Goal: Information Seeking & Learning: Learn about a topic

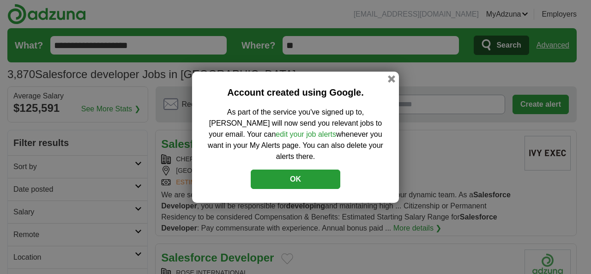
click at [303, 175] on button "OK" at bounding box center [296, 179] width 90 height 19
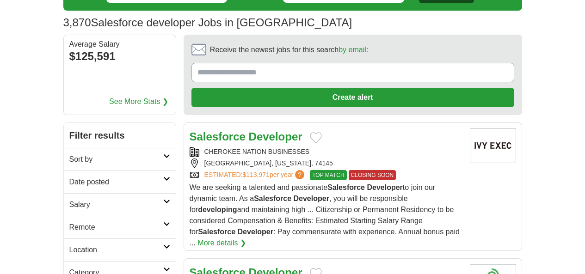
scroll to position [54, 0]
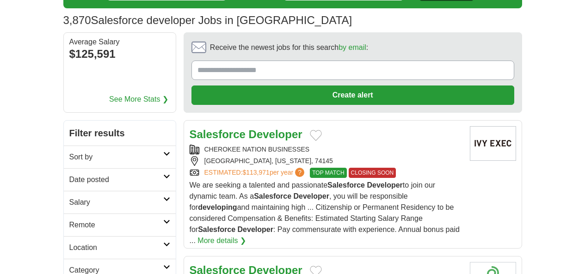
click at [69, 174] on h2 "Date posted" at bounding box center [116, 179] width 94 height 11
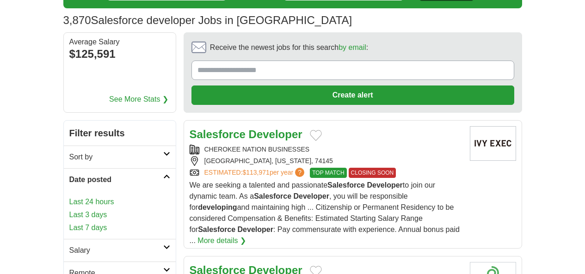
click at [69, 209] on link "Last 3 days" at bounding box center [119, 214] width 101 height 11
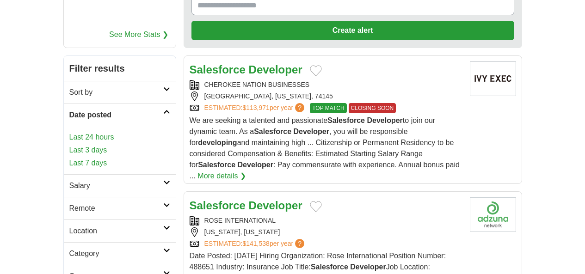
scroll to position [122, 0]
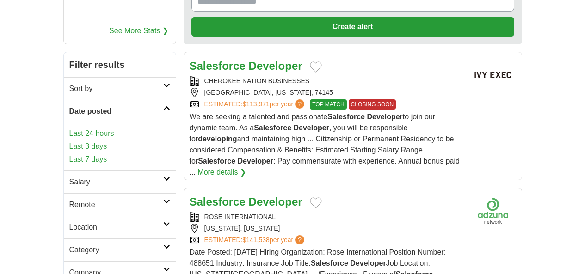
click at [69, 199] on h2 "Remote" at bounding box center [116, 204] width 94 height 11
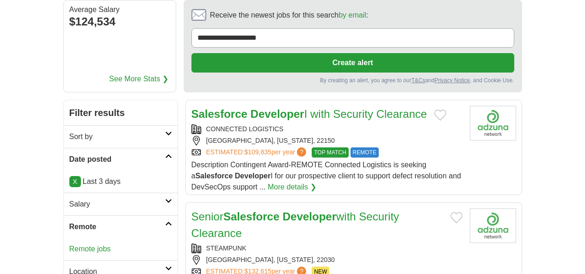
click at [69, 245] on link "Remote jobs" at bounding box center [90, 249] width 42 height 8
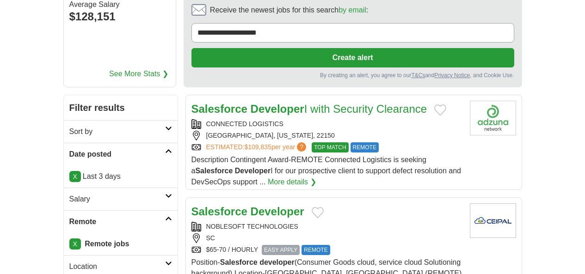
scroll to position [124, 0]
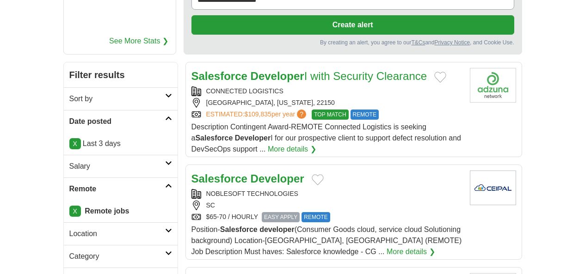
click at [191, 172] on strong "Salesforce" at bounding box center [219, 178] width 56 height 12
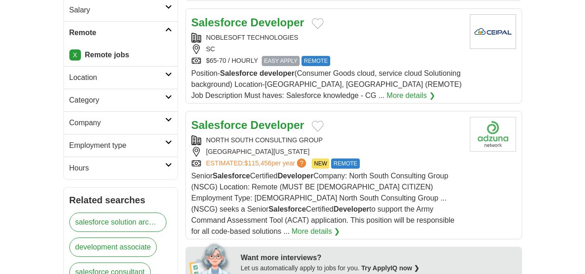
scroll to position [282, 0]
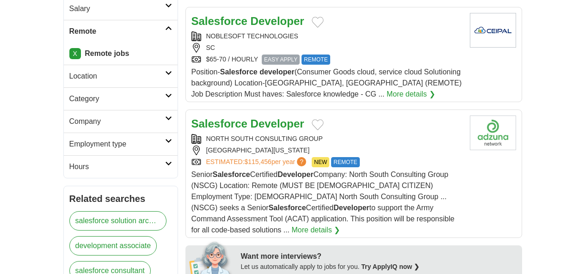
click at [197, 117] on strong "Salesforce" at bounding box center [219, 123] width 56 height 12
